Goal: Task Accomplishment & Management: Manage account settings

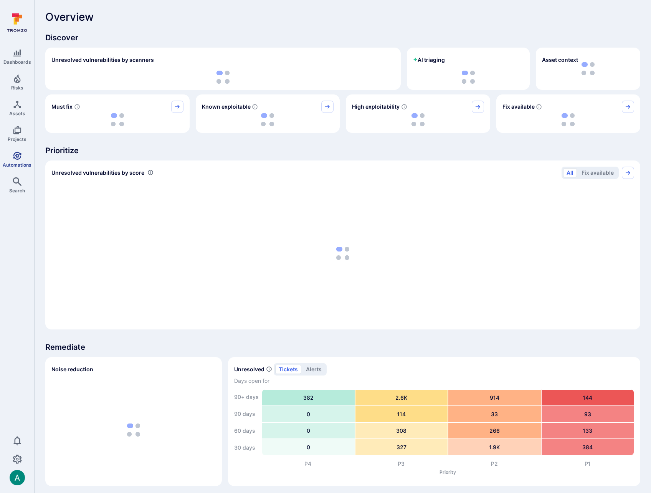
click at [22, 157] on link "Automations" at bounding box center [17, 159] width 34 height 23
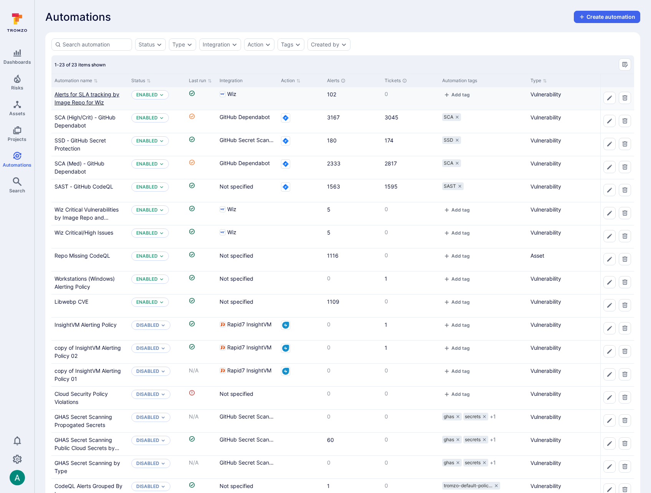
click at [60, 95] on link "Alerts for SLA tracking by Image Repo for Wiz" at bounding box center [87, 98] width 65 height 15
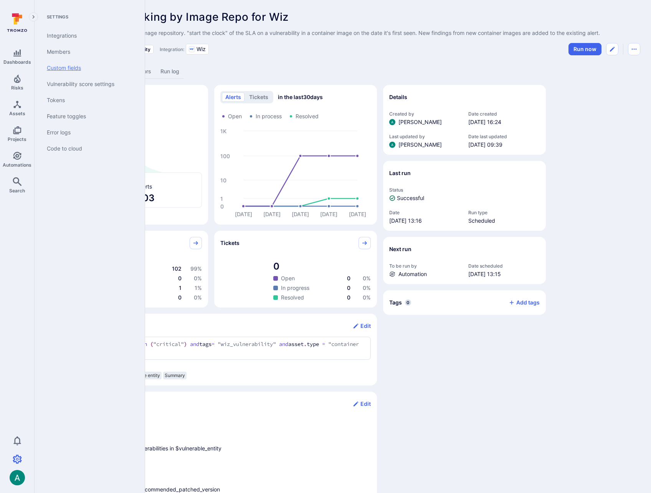
click at [73, 61] on link "Custom fields" at bounding box center [88, 68] width 95 height 16
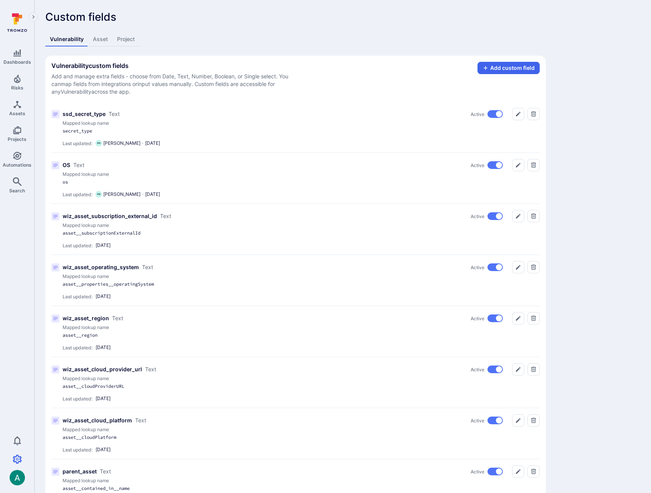
click at [103, 36] on link "Asset" at bounding box center [100, 39] width 24 height 14
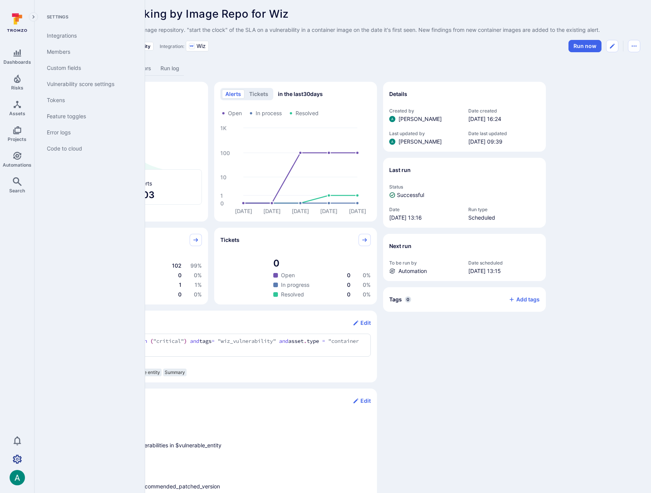
scroll to position [3, 0]
click at [77, 67] on link "Custom fields" at bounding box center [88, 68] width 95 height 16
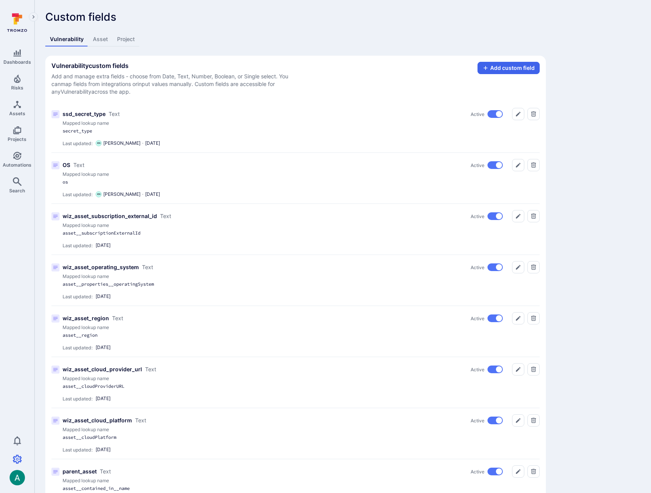
click at [94, 40] on link "Asset" at bounding box center [100, 39] width 24 height 14
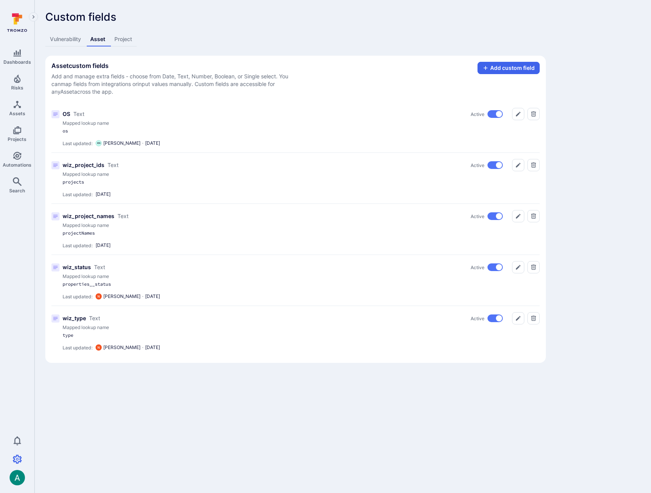
click at [61, 35] on link "Vulnerability" at bounding box center [65, 39] width 40 height 14
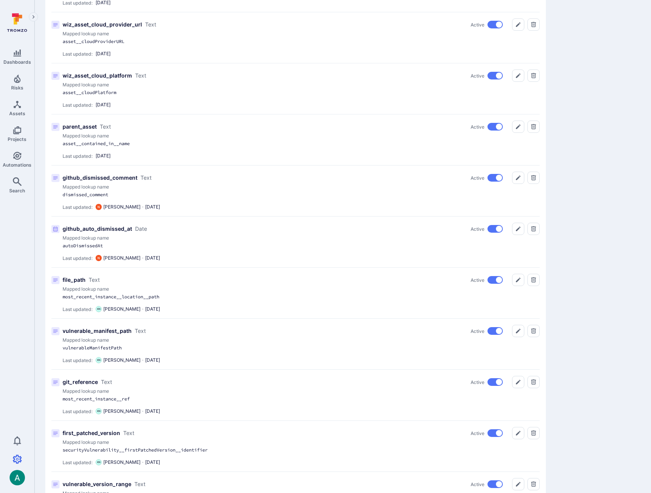
scroll to position [345, 0]
